Goal: Information Seeking & Learning: Learn about a topic

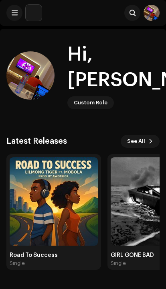
click at [16, 12] on span at bounding box center [15, 13] width 6 height 6
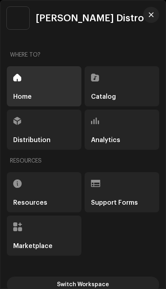
click at [104, 125] on div "Analytics" at bounding box center [122, 130] width 75 height 40
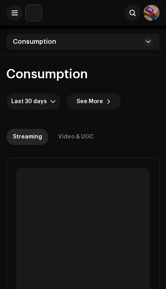
click at [77, 100] on span "See More" at bounding box center [90, 102] width 26 height 16
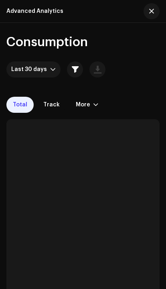
click at [67, 70] on button "button" at bounding box center [75, 69] width 16 height 16
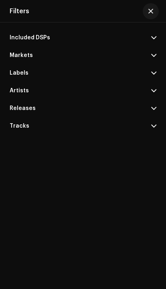
click at [26, 87] on p-accordion-header "Artists" at bounding box center [83, 91] width 147 height 18
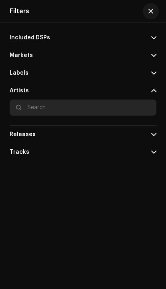
click at [45, 110] on input "text" at bounding box center [83, 108] width 147 height 16
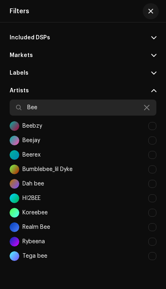
type input "Bee"
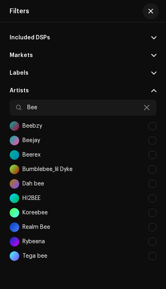
click at [154, 141] on div at bounding box center [152, 140] width 8 height 8
click at [152, 11] on span "button" at bounding box center [150, 11] width 5 height 6
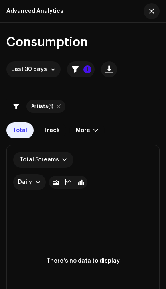
click at [67, 62] on button "1" at bounding box center [81, 69] width 28 height 16
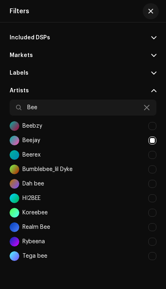
click at [152, 138] on div at bounding box center [152, 140] width 8 height 8
checkbox input "false"
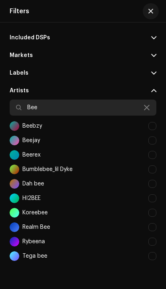
click at [129, 113] on input "Bee" at bounding box center [83, 108] width 147 height 16
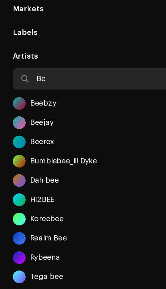
type input "B"
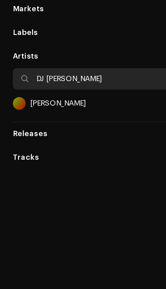
type input "DJ [PERSON_NAME]"
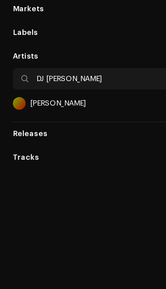
click at [41, 119] on div "[PERSON_NAME]" at bounding box center [83, 126] width 147 height 14
checkbox input "true"
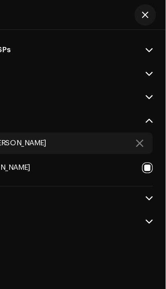
click at [143, 12] on button "button" at bounding box center [151, 11] width 16 height 16
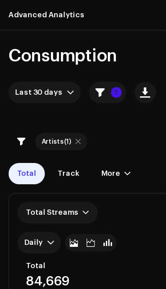
click at [76, 127] on div "More" at bounding box center [83, 130] width 14 height 6
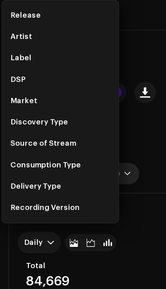
click at [14, 60] on div "DSP" at bounding box center [13, 60] width 11 height 6
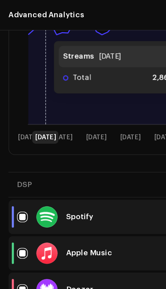
scroll to position [244, 0]
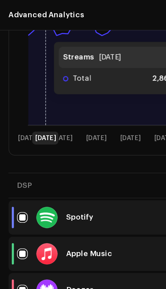
click at [14, 214] on input "checkbox" at bounding box center [17, 218] width 8 height 8
checkbox input "false"
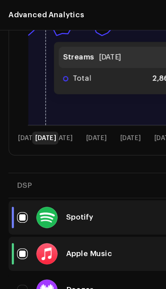
click at [16, 241] on input "Row Unselected" at bounding box center [17, 245] width 8 height 8
checkbox input "true"
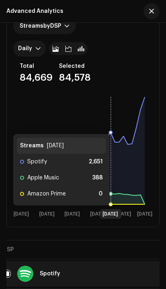
scroll to position [137, 0]
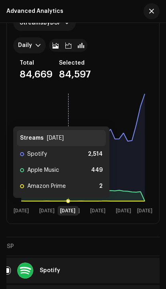
click at [70, 89] on rect at bounding box center [83, 153] width 140 height 128
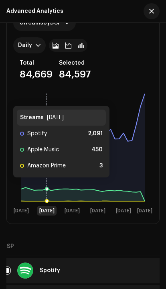
click at [49, 156] on icon at bounding box center [83, 147] width 124 height 107
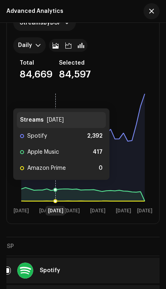
click at [54, 158] on icon at bounding box center [83, 147] width 124 height 107
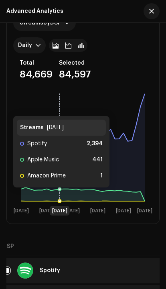
click at [59, 187] on icon at bounding box center [83, 194] width 124 height 14
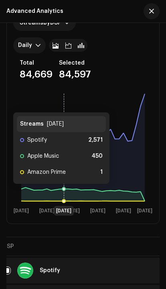
click at [63, 187] on icon at bounding box center [83, 194] width 124 height 14
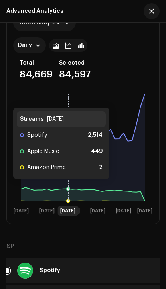
click at [69, 187] on icon at bounding box center [68, 188] width 3 height 3
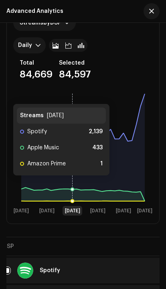
click at [73, 154] on icon at bounding box center [73, 147] width 0 height 108
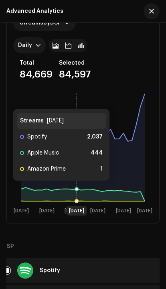
click at [75, 187] on icon at bounding box center [83, 194] width 124 height 14
click at [81, 188] on icon at bounding box center [80, 189] width 3 height 3
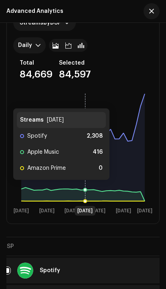
click at [85, 158] on icon at bounding box center [85, 147] width 0 height 108
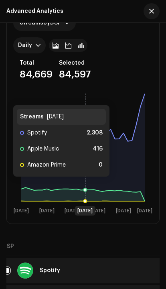
click at [86, 155] on icon at bounding box center [83, 147] width 124 height 107
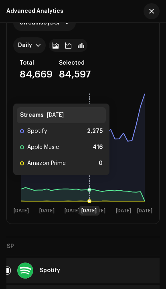
click at [89, 153] on icon at bounding box center [83, 147] width 124 height 107
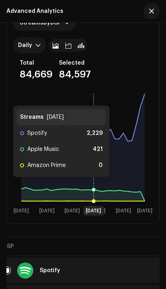
click at [92, 156] on icon at bounding box center [83, 147] width 124 height 107
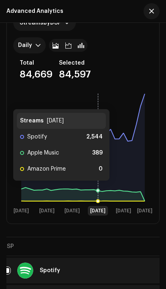
click at [96, 159] on icon at bounding box center [83, 147] width 124 height 107
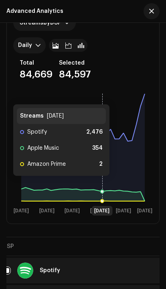
click at [102, 154] on icon at bounding box center [83, 147] width 124 height 107
click at [103, 160] on icon at bounding box center [83, 147] width 124 height 107
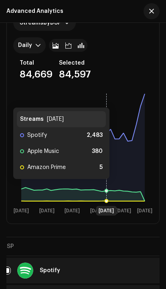
click at [105, 158] on icon at bounding box center [83, 147] width 124 height 107
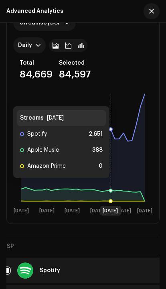
click at [109, 156] on icon at bounding box center [83, 147] width 124 height 107
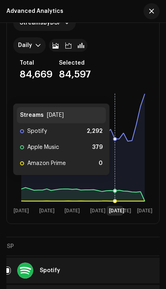
click at [113, 154] on icon at bounding box center [83, 147] width 124 height 107
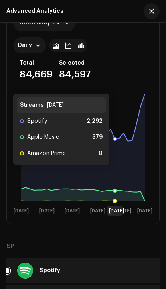
click at [117, 143] on icon at bounding box center [83, 147] width 124 height 107
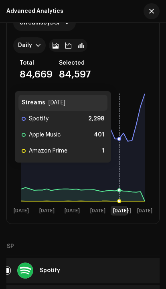
click at [117, 143] on icon at bounding box center [83, 147] width 124 height 107
click at [120, 141] on icon at bounding box center [120, 147] width 0 height 108
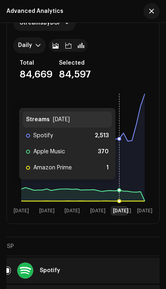
click at [120, 158] on icon at bounding box center [120, 147] width 0 height 108
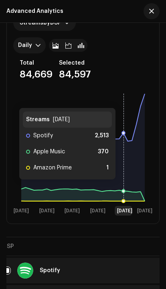
click at [124, 158] on icon at bounding box center [124, 147] width 0 height 108
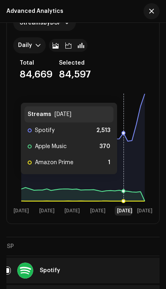
click at [126, 153] on icon at bounding box center [83, 147] width 124 height 107
click at [124, 116] on icon at bounding box center [124, 147] width 0 height 108
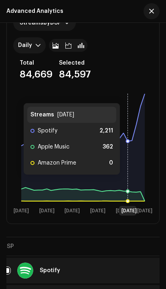
click at [128, 153] on icon at bounding box center [83, 147] width 124 height 107
click at [128, 153] on icon at bounding box center [128, 147] width 0 height 108
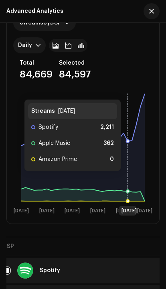
click at [129, 149] on icon at bounding box center [83, 147] width 124 height 107
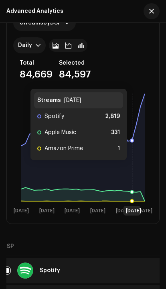
click at [135, 128] on icon at bounding box center [83, 147] width 124 height 107
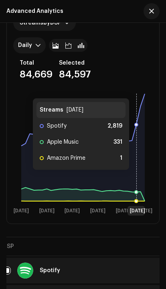
click at [137, 148] on icon at bounding box center [83, 147] width 124 height 107
click at [141, 143] on icon at bounding box center [83, 147] width 124 height 107
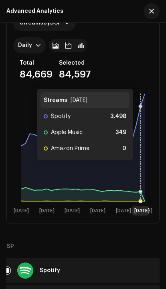
click at [141, 133] on icon at bounding box center [83, 147] width 124 height 107
click at [143, 127] on icon at bounding box center [83, 147] width 124 height 107
click at [142, 113] on icon at bounding box center [83, 147] width 124 height 107
click at [141, 113] on icon at bounding box center [83, 147] width 124 height 107
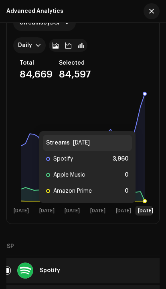
click at [144, 94] on icon at bounding box center [83, 147] width 124 height 107
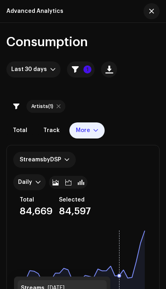
scroll to position [0, 0]
click at [77, 123] on div "More" at bounding box center [86, 130] width 35 height 16
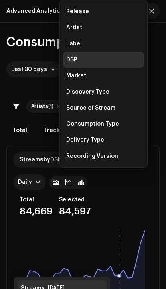
click at [91, 73] on div "Market" at bounding box center [103, 76] width 81 height 16
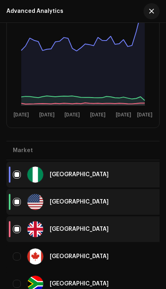
scroll to position [264, 0]
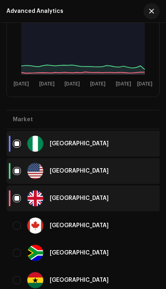
click at [39, 218] on div at bounding box center [35, 226] width 16 height 16
click at [56, 245] on div "[GEOGRAPHIC_DATA]" at bounding box center [87, 253] width 148 height 16
click at [23, 218] on div "[GEOGRAPHIC_DATA]" at bounding box center [87, 226] width 148 height 16
click at [18, 249] on input "checkbox" at bounding box center [17, 253] width 8 height 8
checkbox input "true"
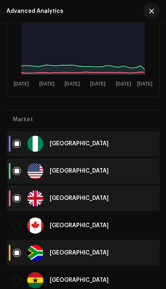
click at [19, 185] on td "[GEOGRAPHIC_DATA]" at bounding box center [86, 198] width 161 height 26
click at [16, 185] on td "[GEOGRAPHIC_DATA]" at bounding box center [86, 198] width 161 height 26
click at [18, 218] on div "[GEOGRAPHIC_DATA]" at bounding box center [87, 226] width 148 height 16
click at [22, 218] on div "[GEOGRAPHIC_DATA]" at bounding box center [87, 226] width 148 height 16
click at [19, 222] on input "Row Unselected" at bounding box center [17, 226] width 8 height 8
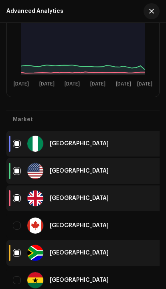
checkbox input "true"
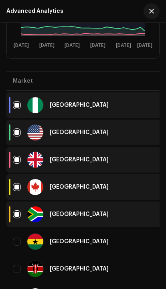
scroll to position [305, 0]
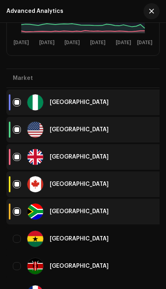
click at [20, 231] on div "[GEOGRAPHIC_DATA]" at bounding box center [87, 239] width 148 height 16
click at [15, 231] on div "[GEOGRAPHIC_DATA]" at bounding box center [87, 239] width 148 height 16
click at [20, 231] on div "[GEOGRAPHIC_DATA]" at bounding box center [87, 239] width 148 height 16
click at [19, 226] on td "[GEOGRAPHIC_DATA]" at bounding box center [86, 239] width 161 height 26
click at [16, 235] on input "Row Unselected" at bounding box center [17, 239] width 8 height 8
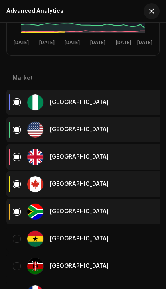
checkbox input "true"
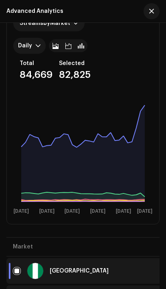
scroll to position [134, 0]
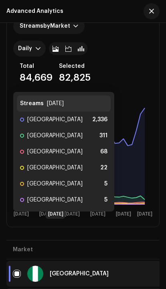
click at [56, 153] on icon at bounding box center [56, 150] width 0 height 108
click at [57, 142] on icon at bounding box center [83, 156] width 124 height 96
click at [56, 145] on icon at bounding box center [83, 156] width 124 height 96
click at [59, 149] on icon at bounding box center [83, 156] width 124 height 96
click at [65, 148] on icon at bounding box center [83, 156] width 124 height 96
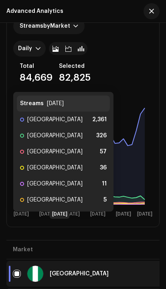
click at [60, 133] on icon at bounding box center [83, 156] width 124 height 96
click at [67, 138] on icon at bounding box center [83, 156] width 124 height 96
click at [75, 140] on icon at bounding box center [83, 156] width 124 height 96
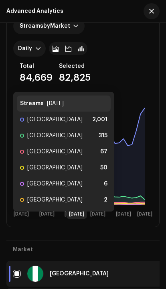
click at [77, 142] on icon at bounding box center [77, 150] width 0 height 108
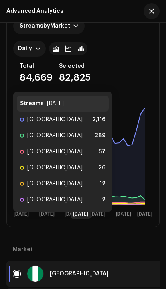
click at [80, 144] on icon at bounding box center [83, 156] width 124 height 96
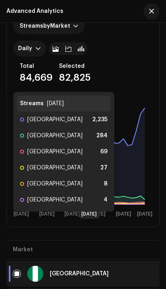
click at [87, 131] on icon at bounding box center [83, 156] width 124 height 96
click at [85, 132] on icon at bounding box center [83, 156] width 124 height 96
click at [89, 148] on icon at bounding box center [83, 156] width 124 height 96
click at [90, 135] on icon at bounding box center [90, 150] width 0 height 108
click at [92, 133] on icon at bounding box center [83, 156] width 124 height 96
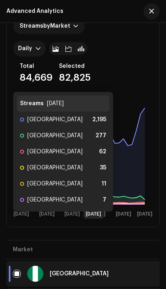
click at [87, 150] on icon at bounding box center [83, 156] width 124 height 96
click at [87, 149] on icon at bounding box center [83, 156] width 124 height 96
click at [100, 144] on icon at bounding box center [83, 156] width 124 height 96
click at [83, 140] on icon at bounding box center [83, 156] width 124 height 96
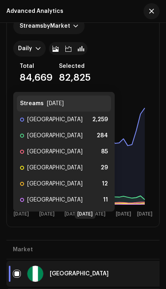
click at [87, 138] on icon at bounding box center [83, 156] width 124 height 96
click at [96, 137] on icon at bounding box center [83, 156] width 124 height 96
click at [100, 139] on icon at bounding box center [83, 156] width 124 height 96
click at [104, 136] on icon at bounding box center [83, 156] width 124 height 96
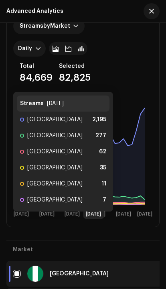
click at [94, 131] on icon at bounding box center [94, 150] width 0 height 108
click at [102, 132] on icon at bounding box center [83, 156] width 124 height 96
click at [101, 132] on icon at bounding box center [83, 156] width 124 height 96
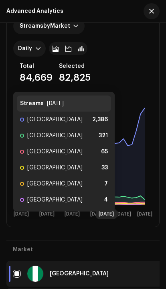
click at [109, 131] on icon at bounding box center [83, 156] width 124 height 96
click at [116, 132] on icon at bounding box center [83, 156] width 124 height 96
click at [106, 129] on icon at bounding box center [83, 156] width 124 height 96
click at [110, 129] on icon at bounding box center [83, 156] width 124 height 96
click at [103, 142] on icon at bounding box center [83, 156] width 124 height 96
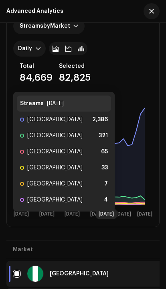
click at [103, 142] on icon at bounding box center [83, 156] width 124 height 96
click at [110, 133] on icon at bounding box center [83, 156] width 124 height 96
click at [114, 126] on icon at bounding box center [83, 156] width 124 height 96
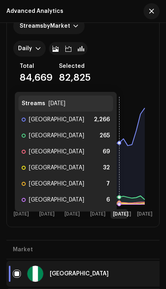
click at [120, 136] on icon at bounding box center [120, 150] width 0 height 108
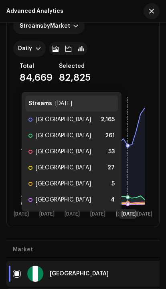
click at [126, 126] on icon at bounding box center [83, 156] width 124 height 96
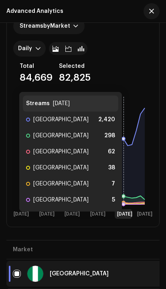
click at [124, 126] on icon at bounding box center [124, 150] width 0 height 108
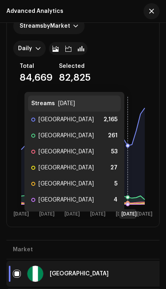
click at [129, 128] on icon at bounding box center [83, 156] width 124 height 96
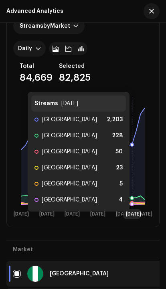
click at [132, 130] on icon at bounding box center [132, 150] width 0 height 108
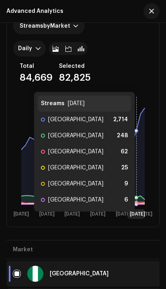
click at [139, 122] on icon at bounding box center [83, 156] width 124 height 96
click at [137, 92] on rect at bounding box center [83, 156] width 140 height 128
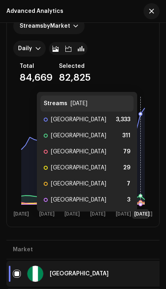
click at [141, 112] on icon at bounding box center [140, 113] width 3 height 3
click at [146, 92] on rect at bounding box center [83, 156] width 140 height 128
